Goal: Navigation & Orientation: Find specific page/section

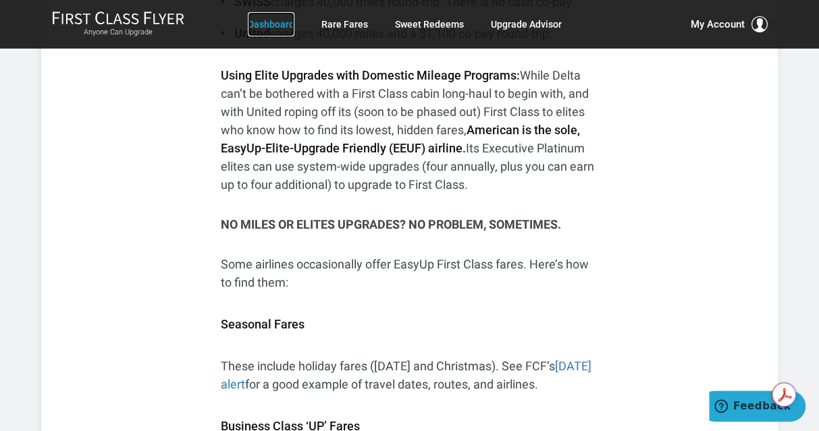
click at [290, 26] on link "Dashboard" at bounding box center [271, 24] width 47 height 24
click at [293, 24] on link "Dashboard" at bounding box center [271, 24] width 47 height 24
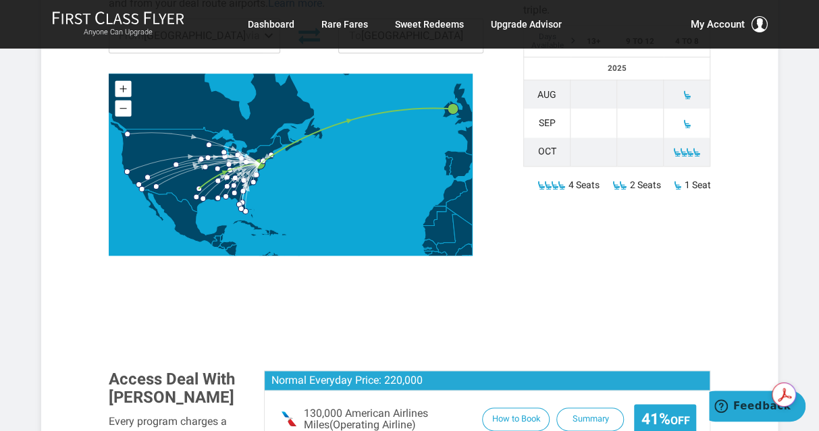
scroll to position [324, 0]
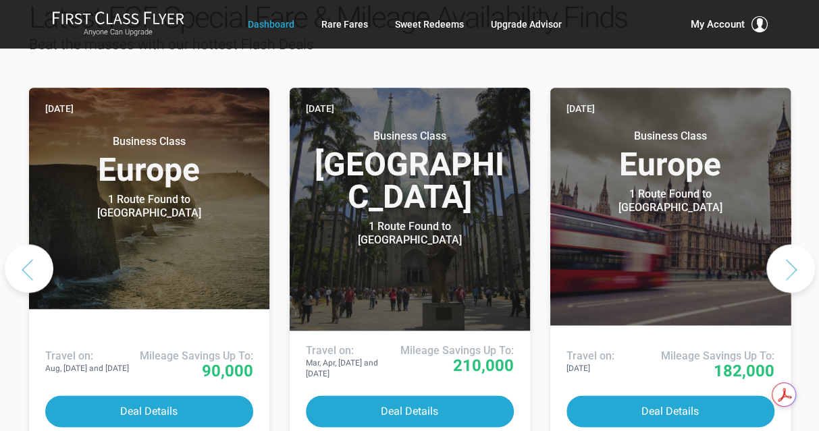
scroll to position [689, 0]
